Goal: Transaction & Acquisition: Purchase product/service

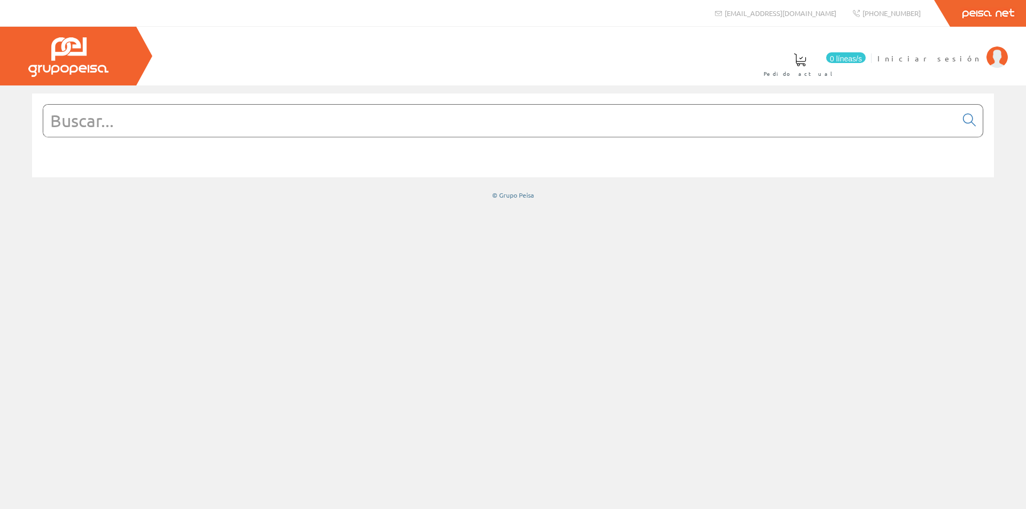
click at [490, 128] on input "text" at bounding box center [499, 121] width 913 height 32
click at [218, 116] on input "text" at bounding box center [499, 121] width 913 height 32
paste input "A9K17610"
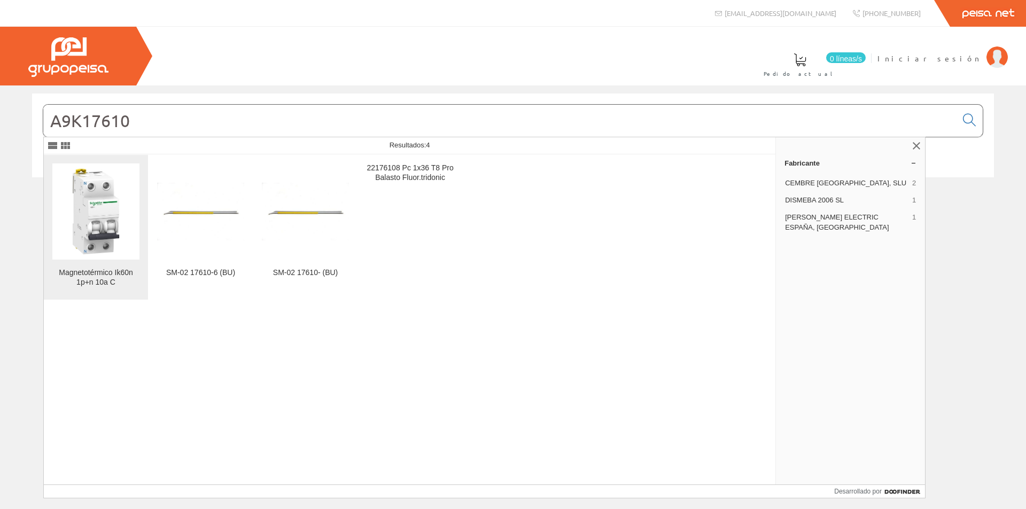
type input "A9K17610"
click at [97, 219] on img at bounding box center [95, 211] width 87 height 87
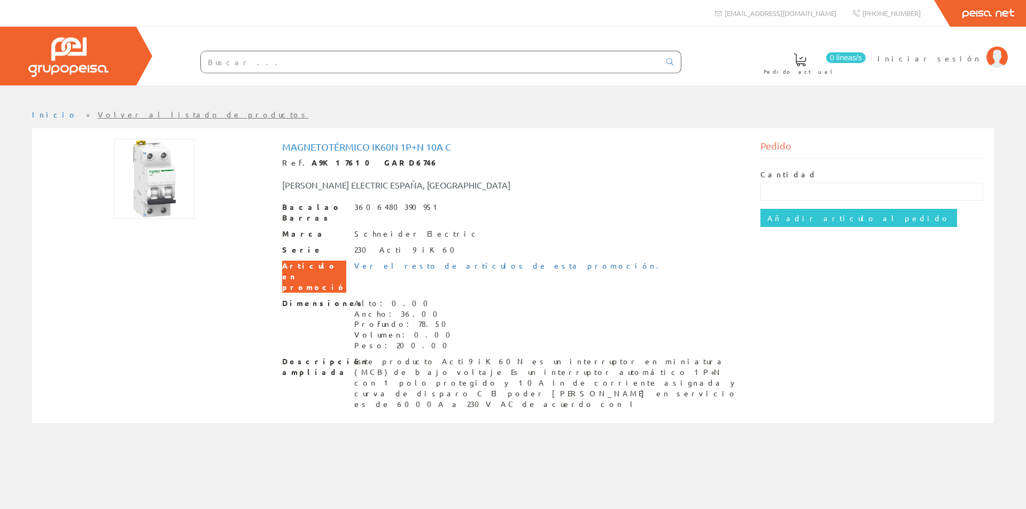
click at [310, 261] on font "Artículo en promoción" at bounding box center [317, 276] width 71 height 31
click at [355, 158] on font "A9K17610 GARD6746" at bounding box center [375, 163] width 127 height 10
click at [357, 149] on font "Magnetotérmico Ik60n 1p+n 10a C" at bounding box center [366, 146] width 169 height 11
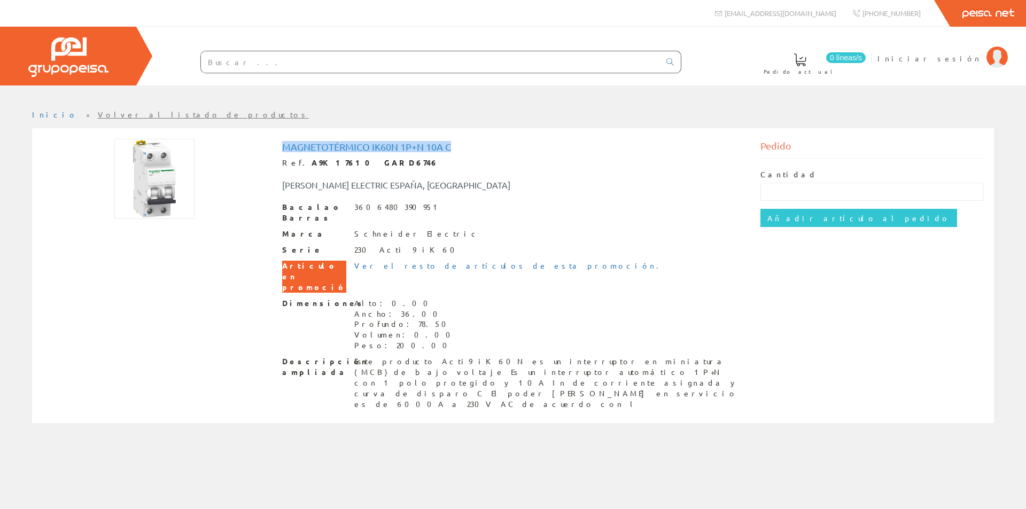
click at [357, 149] on font "Magnetotérmico Ik60n 1p+n 10a C" at bounding box center [366, 146] width 169 height 11
click at [98, 113] on font "Volver al listado de productos" at bounding box center [203, 115] width 211 height 10
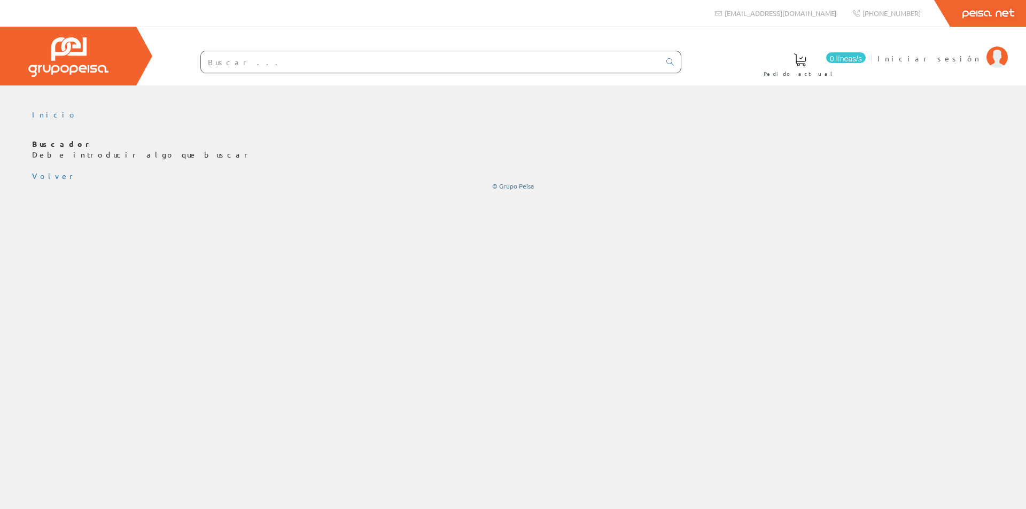
click at [233, 60] on input "text" at bounding box center [430, 61] width 459 height 21
paste input "A9K17610"
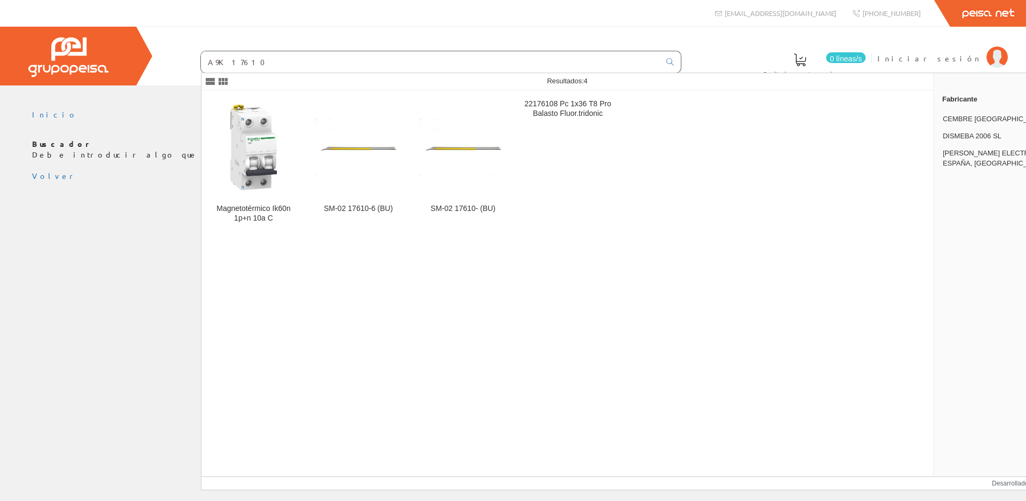
type input "A9K17610"
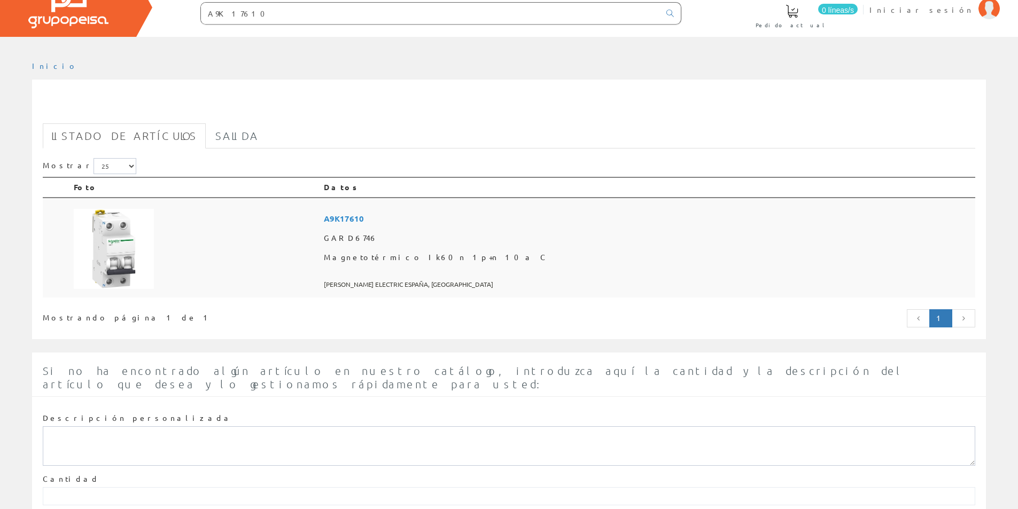
scroll to position [108, 0]
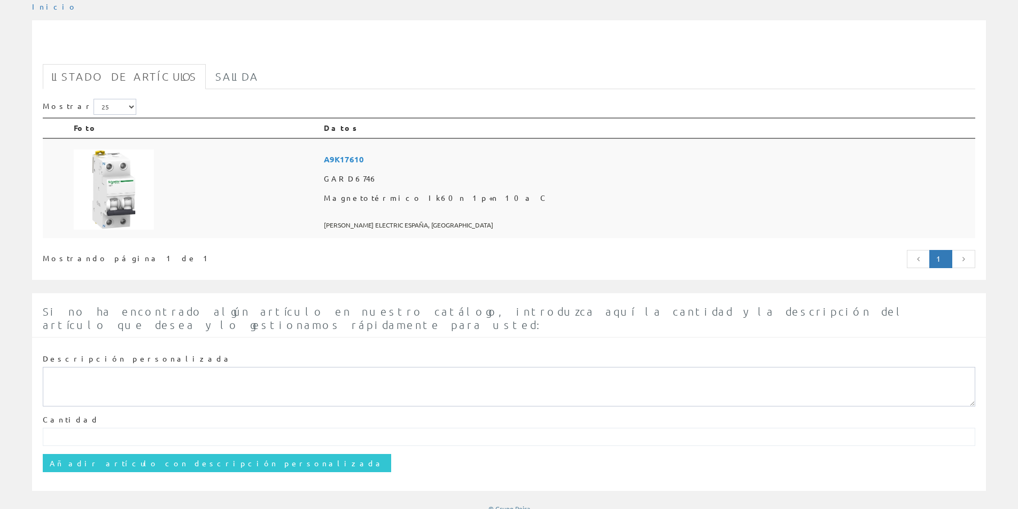
click at [364, 155] on font "A9K17610" at bounding box center [344, 159] width 40 height 11
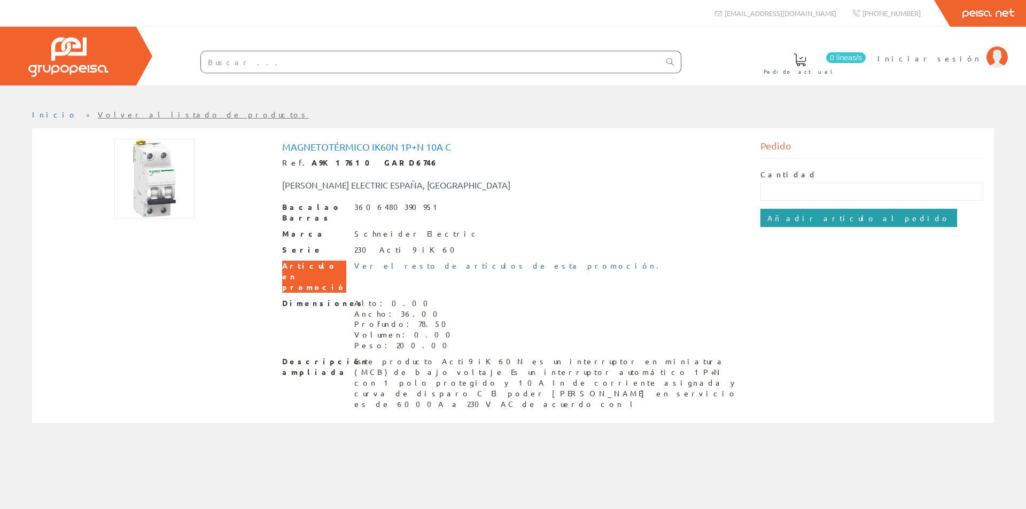
click at [822, 224] on input "Añadir artículo al pedido" at bounding box center [858, 218] width 197 height 18
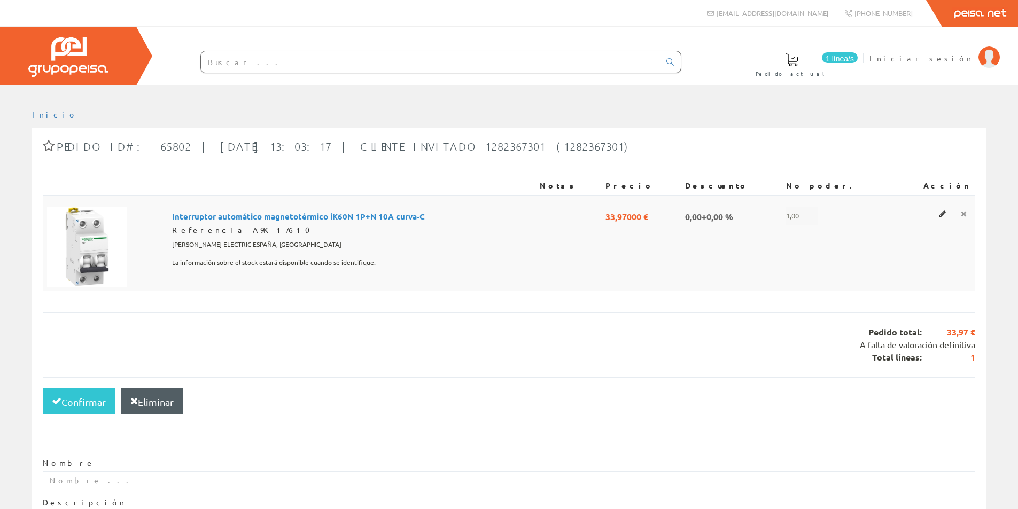
click at [963, 214] on icon at bounding box center [964, 213] width 6 height 7
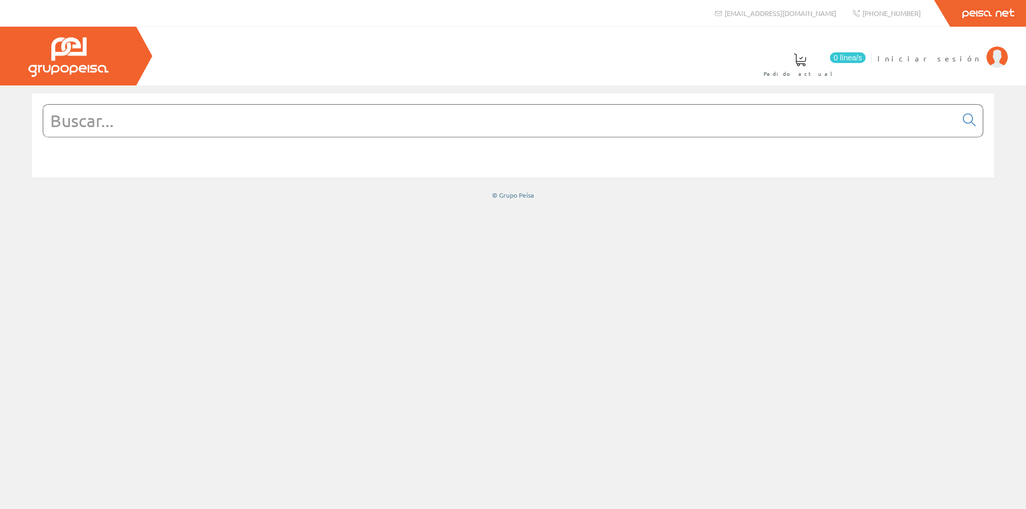
click at [202, 124] on input "text" at bounding box center [499, 121] width 913 height 32
paste input "A9K17610"
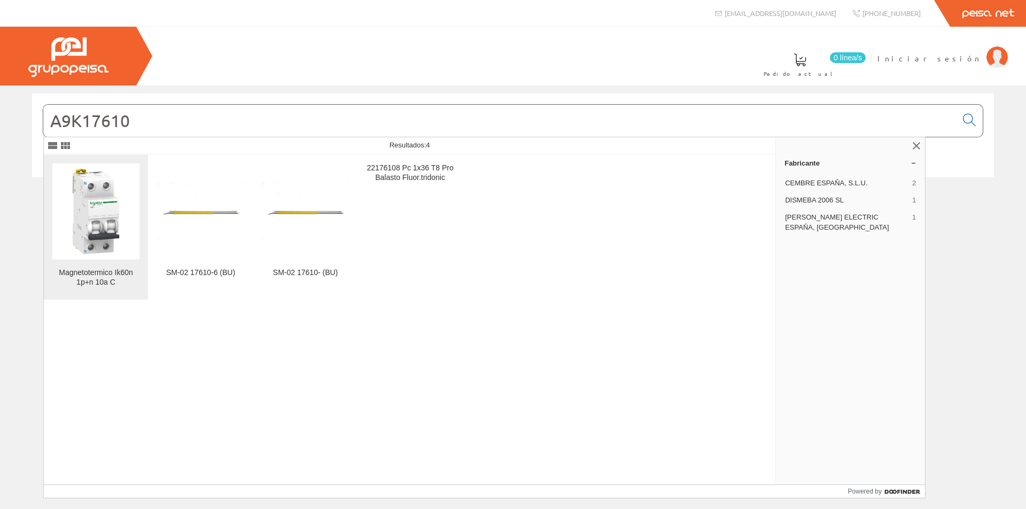
type input "A9K17610"
click at [98, 285] on div "Magnetotermico Ik60n 1p+n 10a C" at bounding box center [95, 277] width 87 height 19
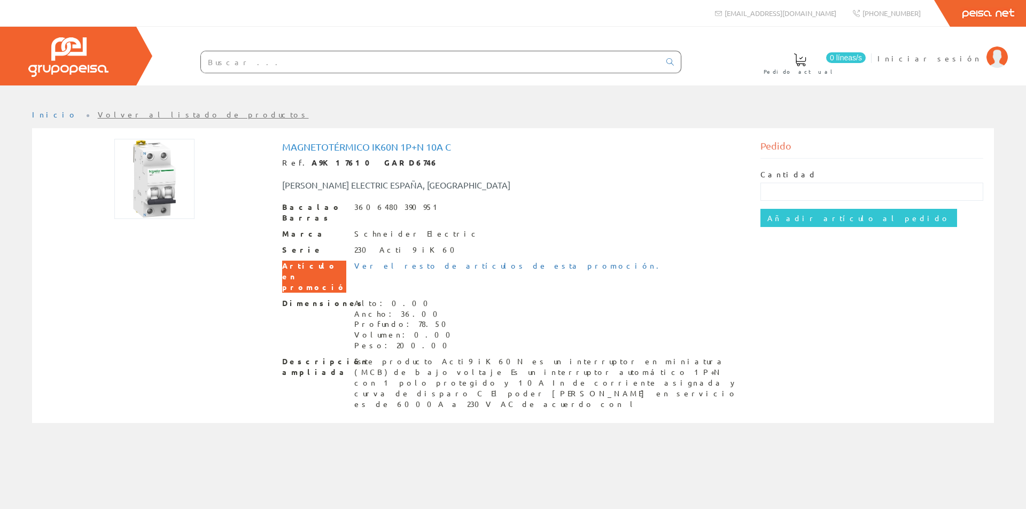
click at [295, 356] on font "Descripción ampliada" at bounding box center [325, 366] width 87 height 20
click at [404, 356] on font "Este producto Acti9 iK60N es un interruptor en miniatura (MCB) de bajo voltaje …" at bounding box center [546, 382] width 384 height 52
click at [301, 261] on font "Artículo en promoción" at bounding box center [317, 276] width 71 height 31
click at [302, 206] on font "Bacalao Barras" at bounding box center [311, 212] width 59 height 20
click at [293, 144] on font "Magnetotérmico Ik60n 1p+n 10a C" at bounding box center [366, 146] width 169 height 11
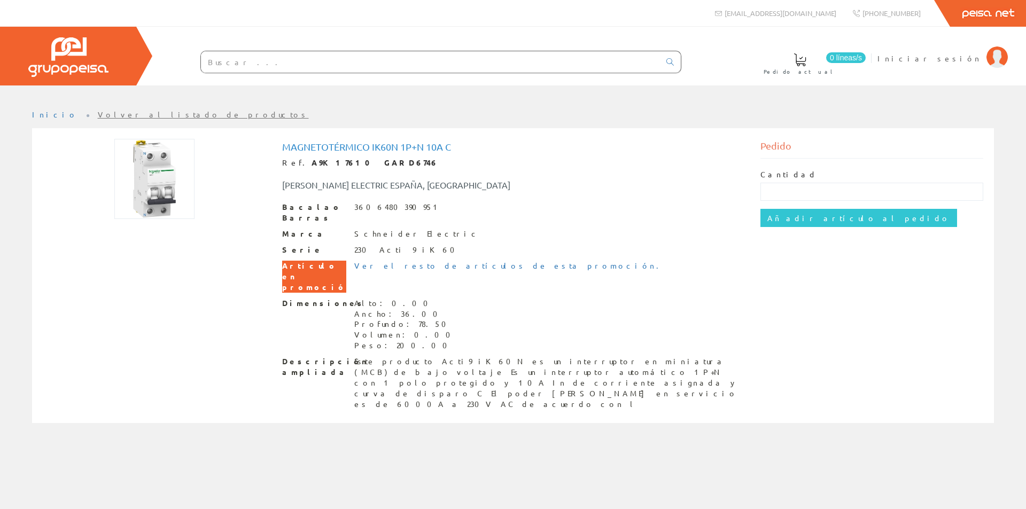
click at [323, 168] on div "Ref. A9K17610 GARD6746" at bounding box center [513, 163] width 462 height 11
drag, startPoint x: 370, startPoint y: 172, endPoint x: 455, endPoint y: 271, distance: 130.7
click at [390, 183] on div "[PERSON_NAME] ELECTRIC ESPAÑA, [GEOGRAPHIC_DATA]" at bounding box center [513, 179] width 478 height 23
click at [244, 69] on input "text" at bounding box center [430, 61] width 459 height 21
click at [993, 60] on img at bounding box center [996, 56] width 21 height 21
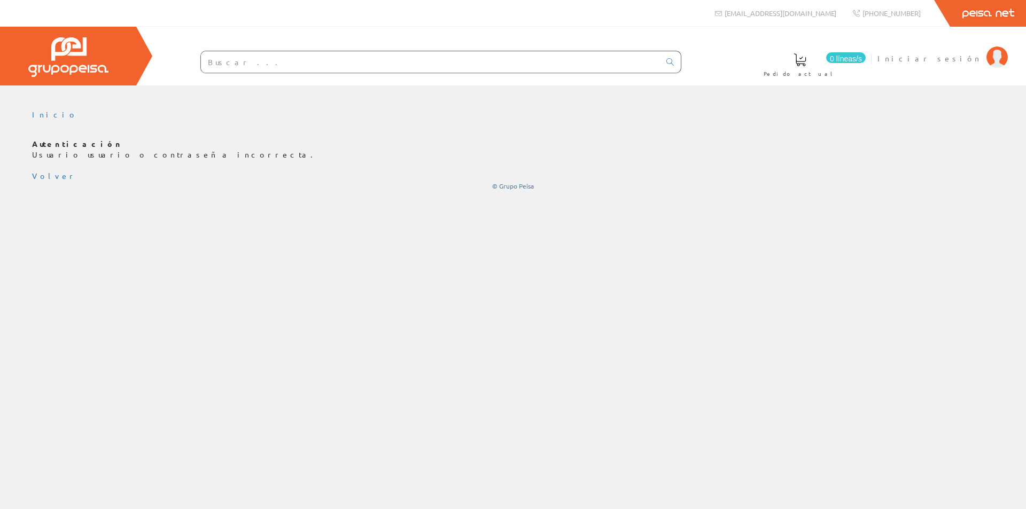
click at [991, 59] on img at bounding box center [996, 56] width 21 height 21
click at [996, 64] on img at bounding box center [996, 56] width 21 height 21
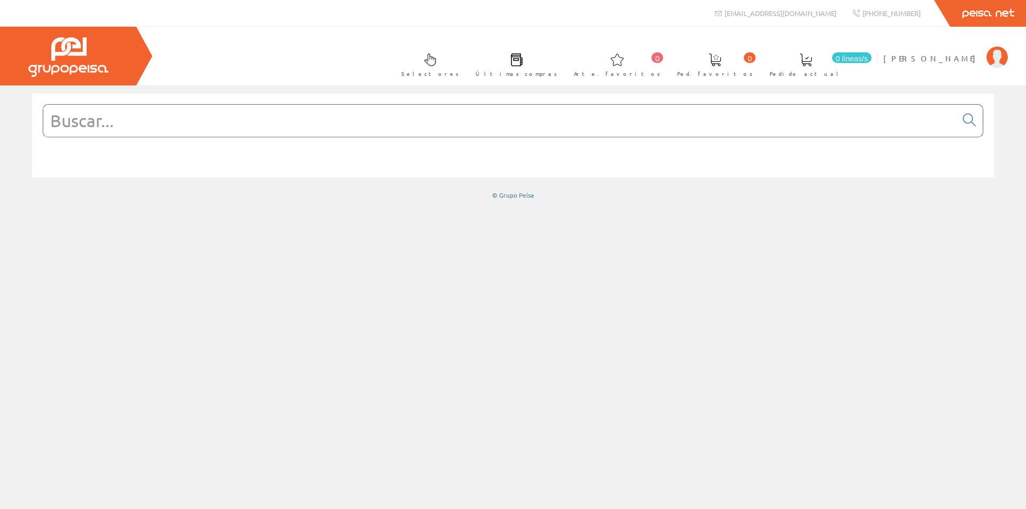
click at [496, 119] on input "text" at bounding box center [499, 121] width 913 height 32
paste input "A9K17610"
type input "A9K17610"
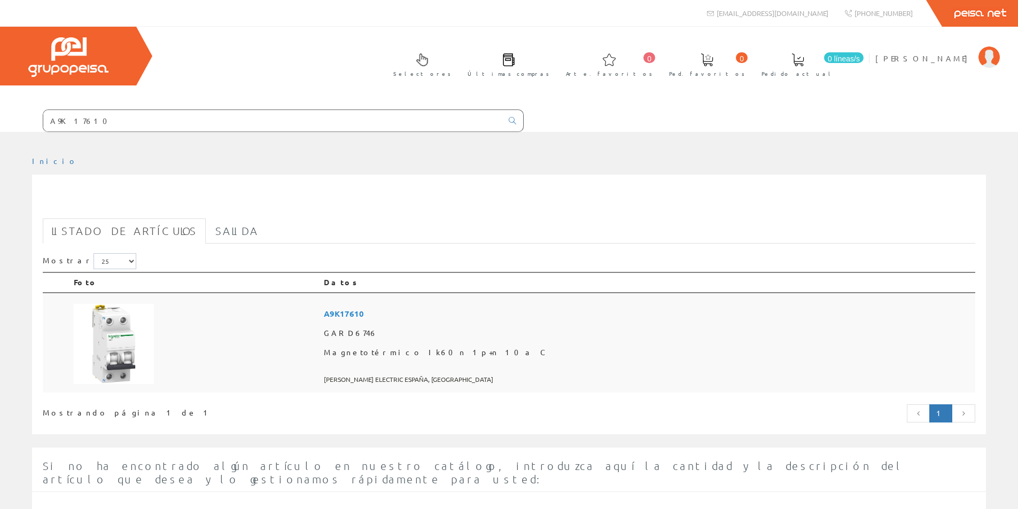
click at [364, 316] on font "A9K17610" at bounding box center [344, 313] width 40 height 11
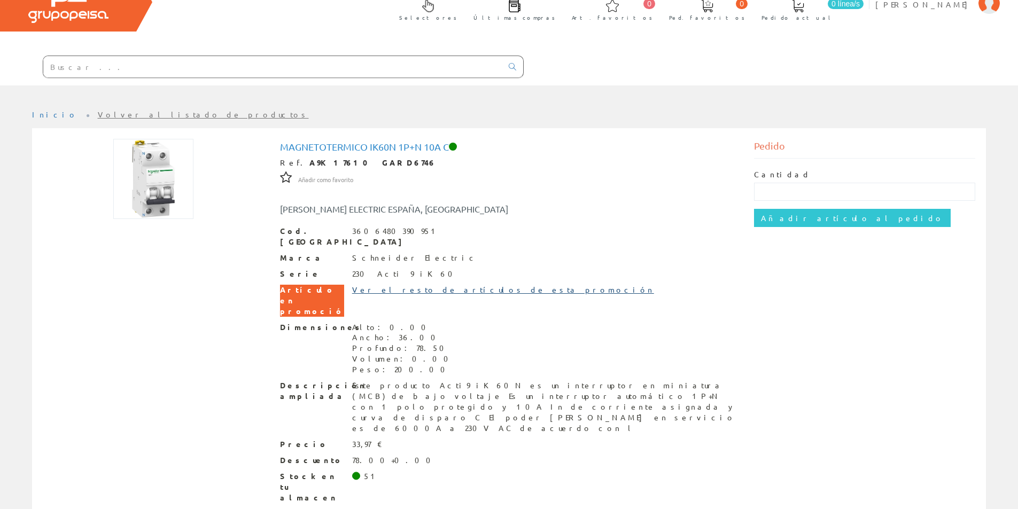
scroll to position [57, 0]
